Goal: Information Seeking & Learning: Learn about a topic

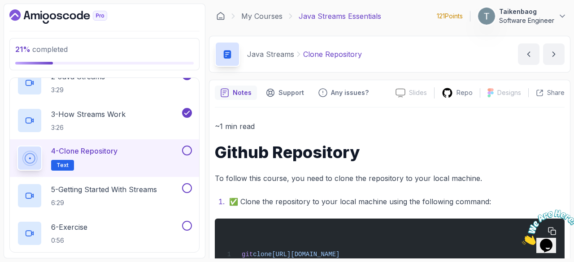
scroll to position [53, 0]
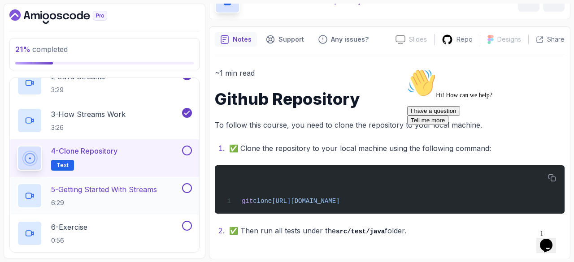
click at [124, 192] on p "5 - Getting Started With Streams" at bounding box center [104, 189] width 106 height 11
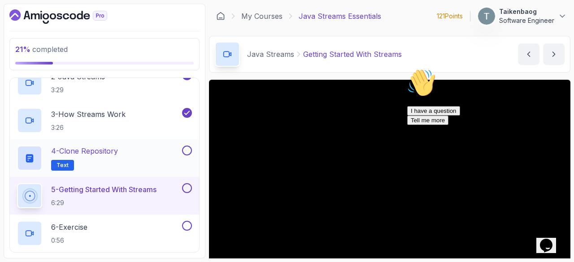
click at [187, 148] on button at bounding box center [187, 151] width 10 height 10
click at [135, 151] on div "4 - Clone Repository Text" at bounding box center [98, 158] width 163 height 25
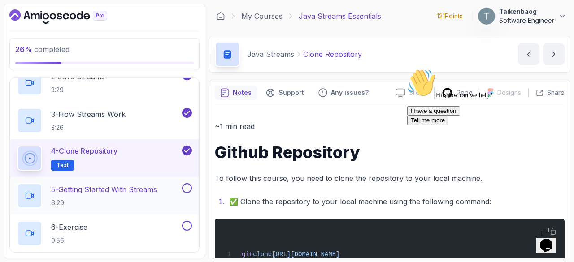
click at [130, 187] on p "5 - Getting Started With Streams" at bounding box center [104, 189] width 106 height 11
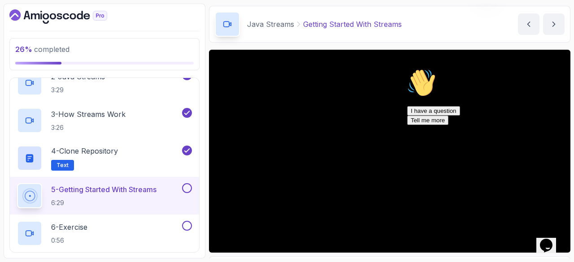
scroll to position [32, 0]
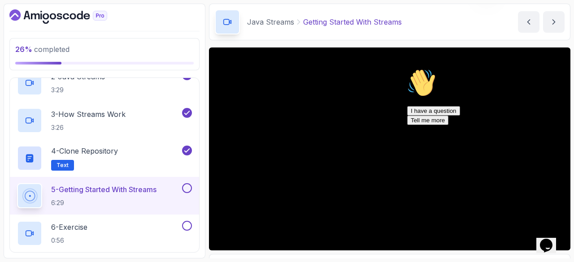
click at [552, 239] on icon "$i18n('chat', 'chat_widget')" at bounding box center [546, 245] width 13 height 13
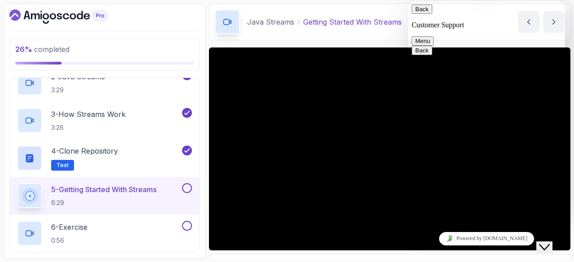
click at [546, 244] on icon "$i18n('chat', 'chat_widget')" at bounding box center [544, 247] width 11 height 6
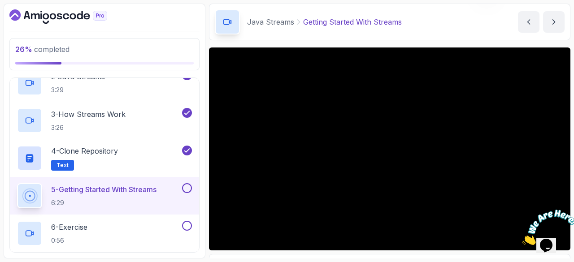
click at [536, 238] on button "Opens Chat This icon Opens the chat window." at bounding box center [546, 245] width 20 height 15
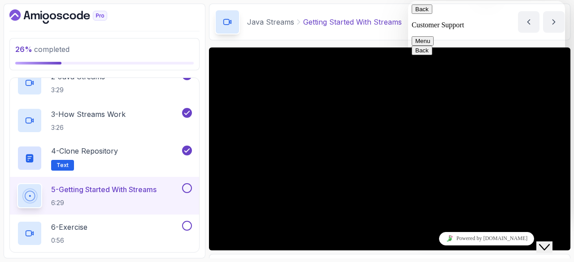
click at [550, 248] on button "Close Chat This icon closes the chat window." at bounding box center [544, 248] width 16 height 12
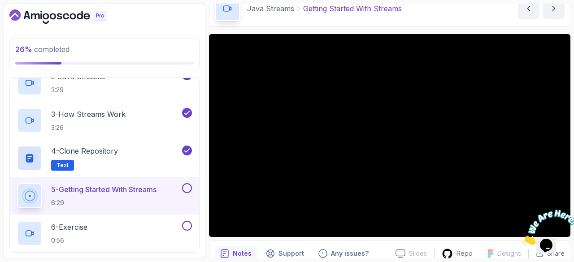
scroll to position [47, 0]
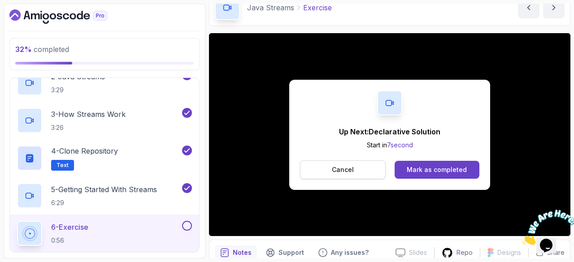
click at [347, 167] on p "Cancel" at bounding box center [343, 169] width 22 height 9
click at [329, 168] on button "Cancel" at bounding box center [343, 170] width 86 height 19
